Goal: Understand process/instructions

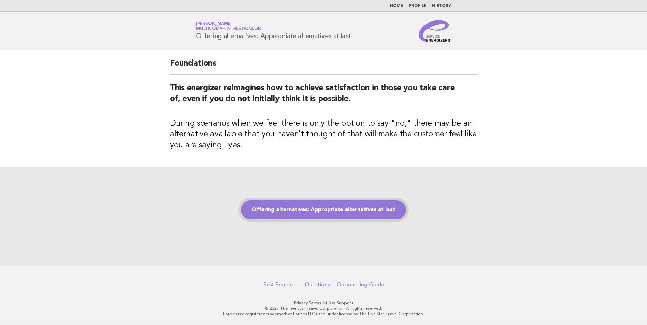
click at [330, 209] on link "Offering alternatives: Appropriate alternatives at last" at bounding box center [323, 210] width 165 height 19
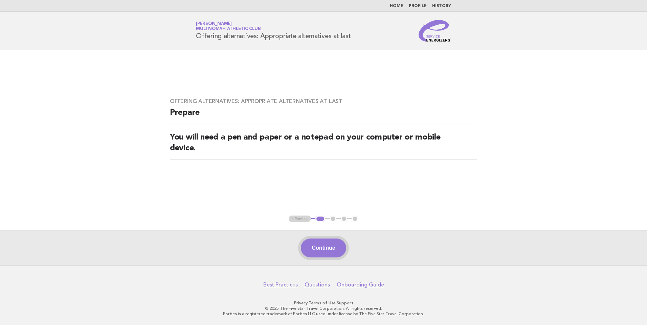
click at [333, 243] on button "Continue" at bounding box center [323, 248] width 45 height 19
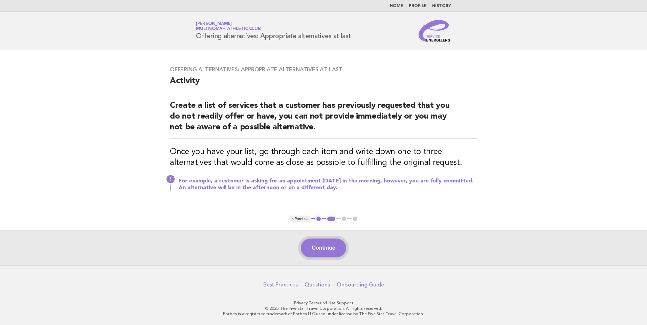
click at [332, 248] on button "Continue" at bounding box center [323, 248] width 45 height 19
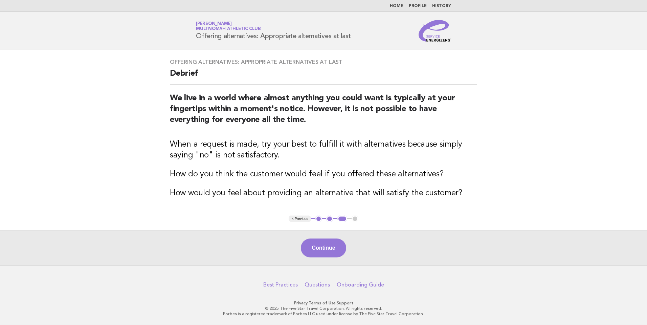
click at [332, 248] on button "Continue" at bounding box center [323, 248] width 45 height 19
